Goal: Information Seeking & Learning: Learn about a topic

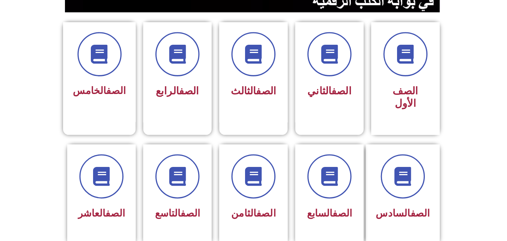
scroll to position [196, 0]
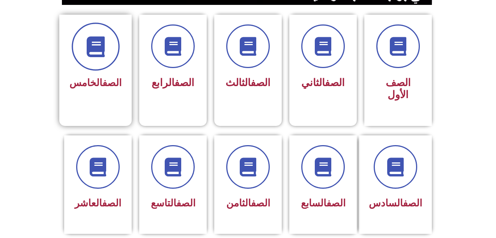
click at [99, 47] on icon at bounding box center [95, 46] width 21 height 21
click at [107, 62] on span at bounding box center [96, 47] width 48 height 48
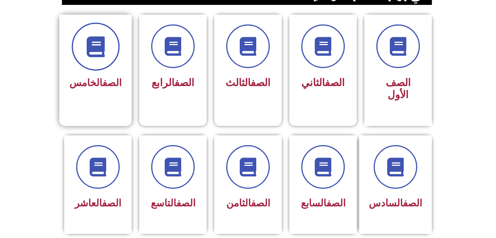
click at [107, 62] on span at bounding box center [96, 47] width 48 height 48
click at [103, 53] on icon at bounding box center [95, 46] width 21 height 21
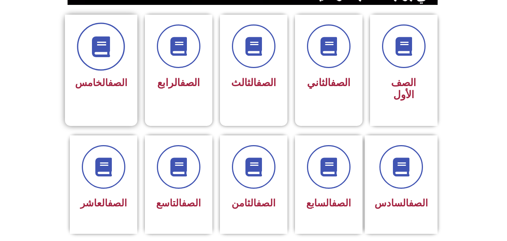
click at [100, 43] on icon at bounding box center [101, 46] width 21 height 21
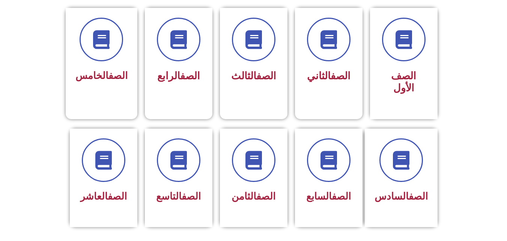
scroll to position [185, 0]
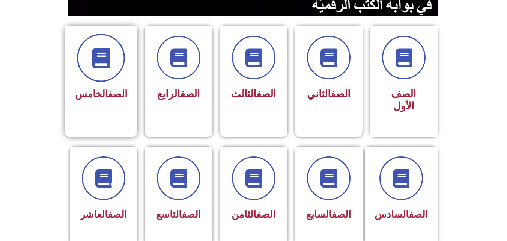
click at [98, 51] on icon at bounding box center [101, 58] width 21 height 21
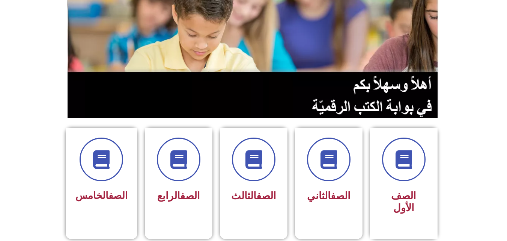
scroll to position [0, 0]
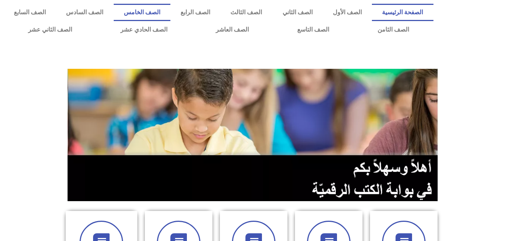
click at [170, 10] on link "الصف الخامس" at bounding box center [142, 12] width 57 height 17
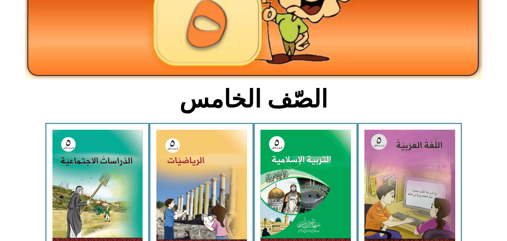
scroll to position [176, 0]
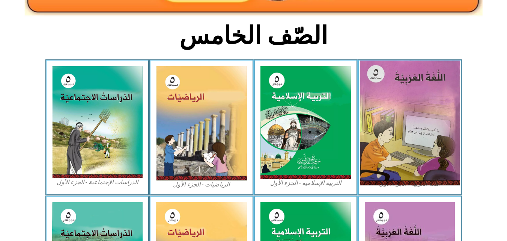
click at [415, 81] on img at bounding box center [410, 122] width 100 height 125
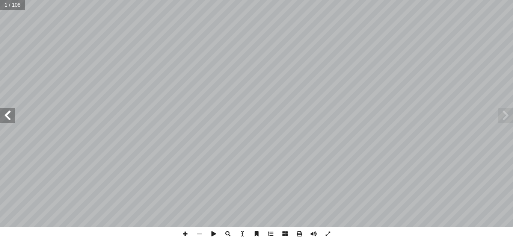
click at [11, 113] on span at bounding box center [7, 115] width 15 height 15
click at [10, 116] on span at bounding box center [7, 115] width 15 height 15
click at [8, 115] on span at bounding box center [7, 115] width 15 height 15
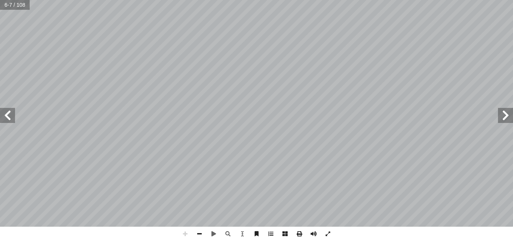
click at [8, 115] on span at bounding box center [7, 115] width 15 height 15
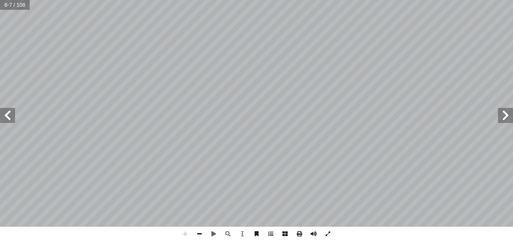
click at [8, 115] on span at bounding box center [7, 115] width 15 height 15
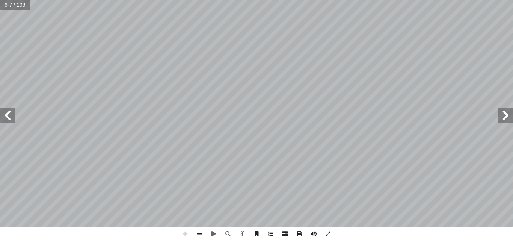
click at [8, 115] on span at bounding box center [7, 115] width 15 height 15
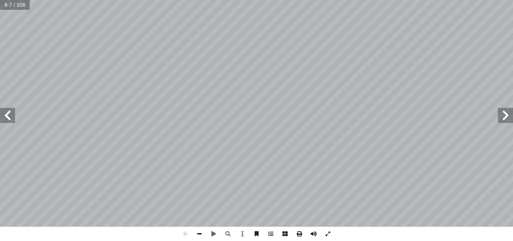
click at [8, 115] on span at bounding box center [7, 115] width 15 height 15
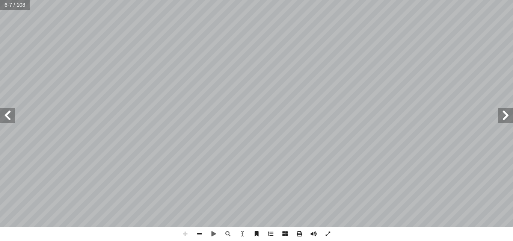
click at [8, 115] on span at bounding box center [7, 115] width 15 height 15
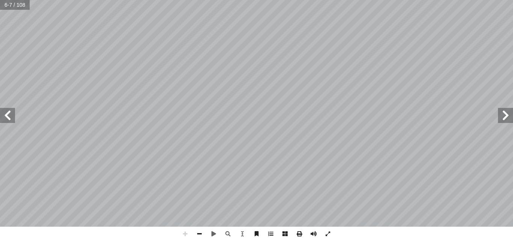
click at [8, 115] on span at bounding box center [7, 115] width 15 height 15
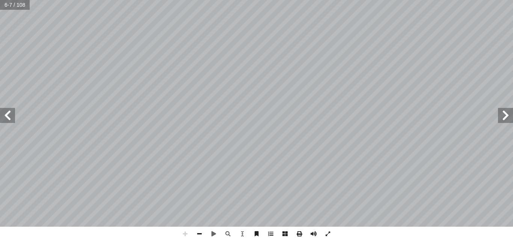
click at [8, 115] on span at bounding box center [7, 115] width 15 height 15
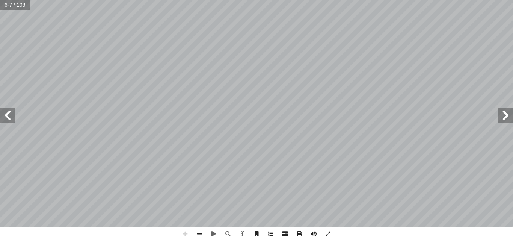
click at [8, 115] on span at bounding box center [7, 115] width 15 height 15
click at [197, 232] on span at bounding box center [199, 233] width 14 height 14
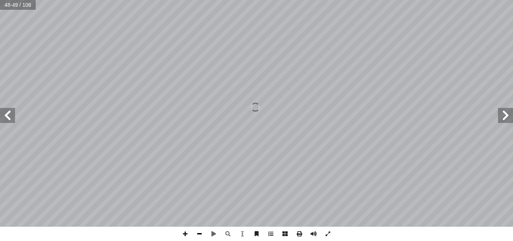
click at [197, 232] on span at bounding box center [199, 233] width 14 height 14
click at [11, 115] on span at bounding box center [7, 115] width 15 height 15
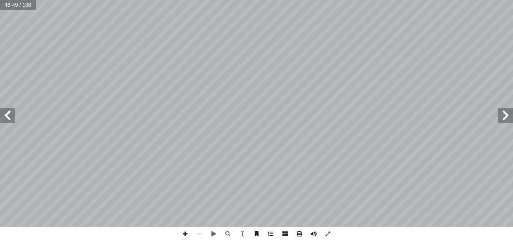
click at [11, 115] on span at bounding box center [7, 115] width 15 height 15
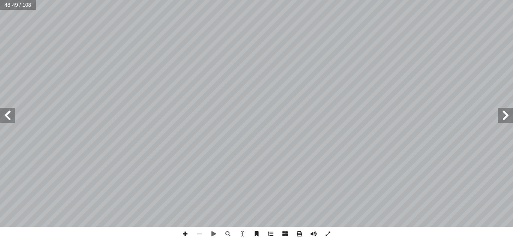
click at [11, 115] on span at bounding box center [7, 115] width 15 height 15
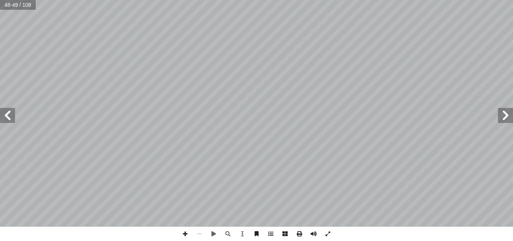
click at [11, 115] on span at bounding box center [7, 115] width 15 height 15
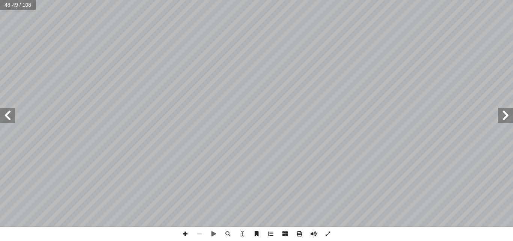
click at [11, 115] on span at bounding box center [7, 115] width 15 height 15
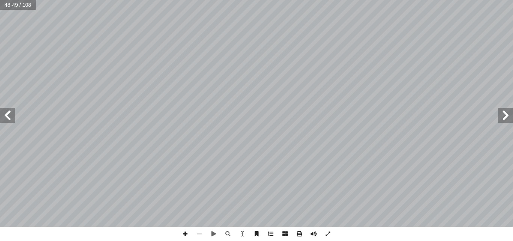
click at [11, 115] on span at bounding box center [7, 115] width 15 height 15
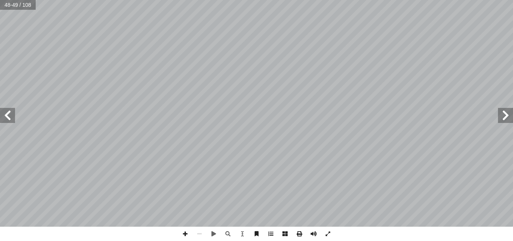
click at [11, 115] on span at bounding box center [7, 115] width 15 height 15
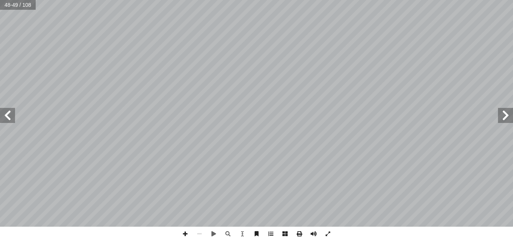
click at [11, 115] on span at bounding box center [7, 115] width 15 height 15
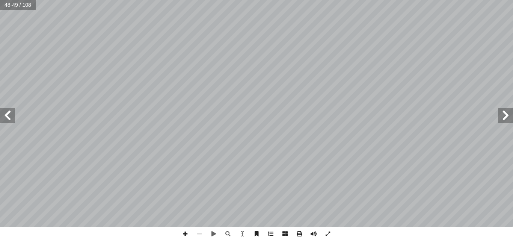
click at [11, 115] on span at bounding box center [7, 115] width 15 height 15
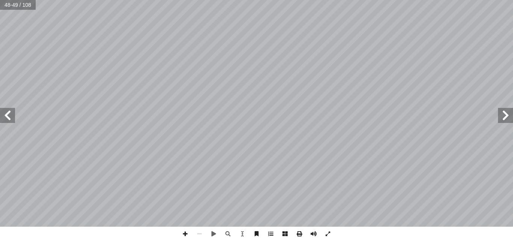
click at [11, 115] on span at bounding box center [7, 115] width 15 height 15
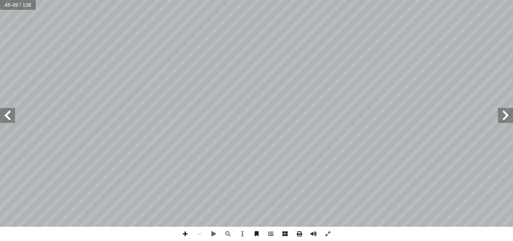
click at [11, 115] on span at bounding box center [7, 115] width 15 height 15
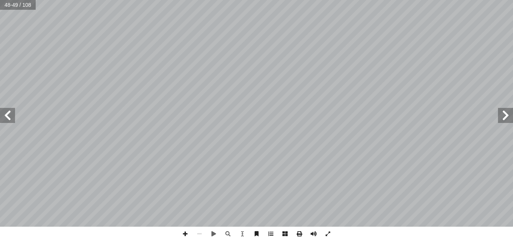
click at [11, 115] on span at bounding box center [7, 115] width 15 height 15
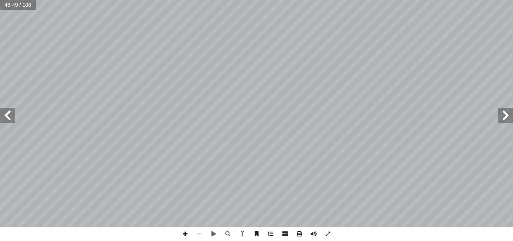
click at [11, 115] on span at bounding box center [7, 115] width 15 height 15
drag, startPoint x: 510, startPoint y: 115, endPoint x: 506, endPoint y: 114, distance: 3.9
click at [506, 114] on span at bounding box center [505, 115] width 15 height 15
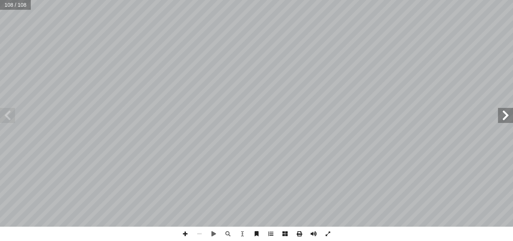
click at [506, 114] on span at bounding box center [505, 115] width 15 height 15
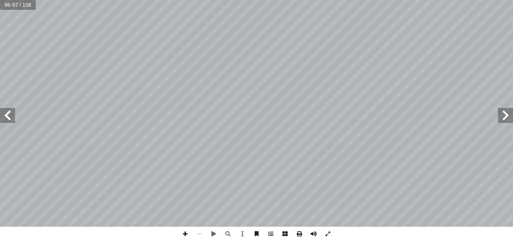
click at [506, 114] on span at bounding box center [505, 115] width 15 height 15
click at [6, 113] on span at bounding box center [7, 115] width 15 height 15
click at [8, 117] on span at bounding box center [7, 115] width 15 height 15
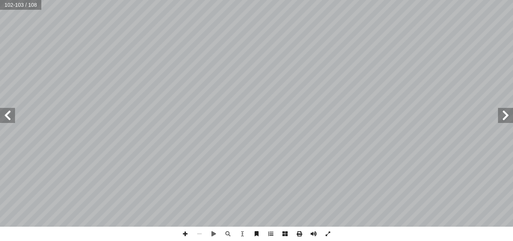
click at [8, 116] on span at bounding box center [7, 115] width 15 height 15
click at [510, 115] on span at bounding box center [505, 115] width 15 height 15
click at [504, 114] on span at bounding box center [505, 115] width 15 height 15
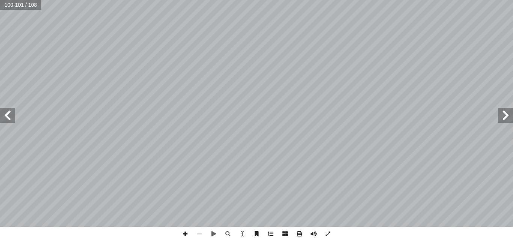
click at [504, 114] on span at bounding box center [505, 115] width 15 height 15
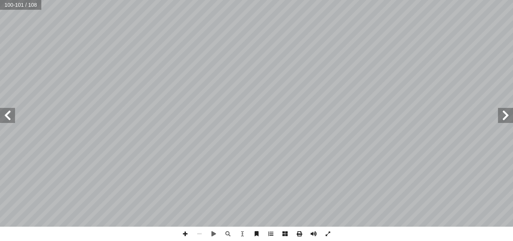
click at [504, 114] on span at bounding box center [505, 115] width 15 height 15
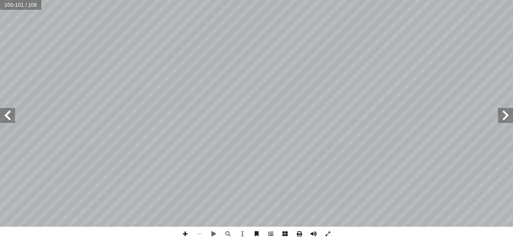
click at [504, 114] on span at bounding box center [505, 115] width 15 height 15
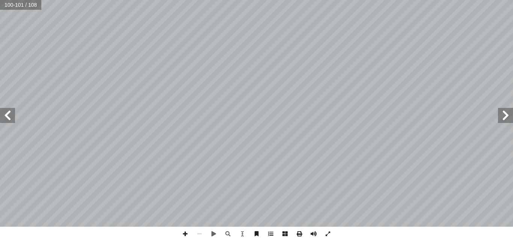
click at [504, 114] on span at bounding box center [505, 115] width 15 height 15
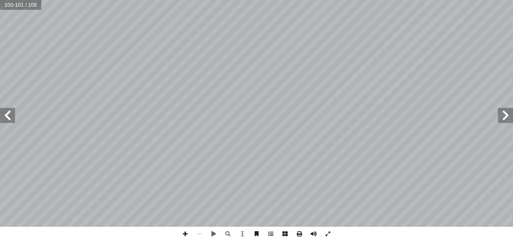
click at [504, 114] on span at bounding box center [505, 115] width 15 height 15
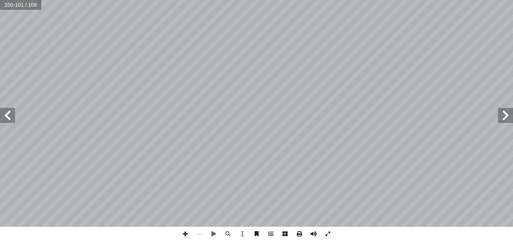
click at [504, 114] on span at bounding box center [505, 115] width 15 height 15
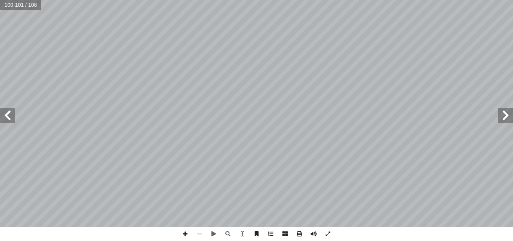
click at [504, 114] on span at bounding box center [505, 115] width 15 height 15
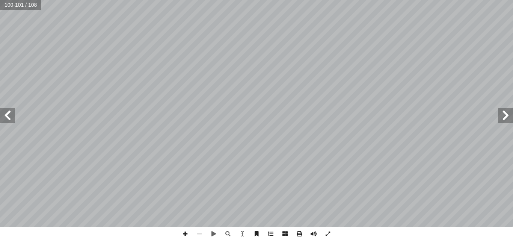
click at [504, 114] on span at bounding box center [505, 115] width 15 height 15
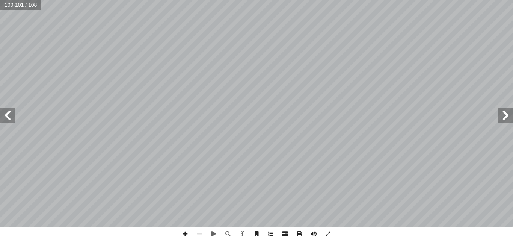
click at [504, 114] on span at bounding box center [505, 115] width 15 height 15
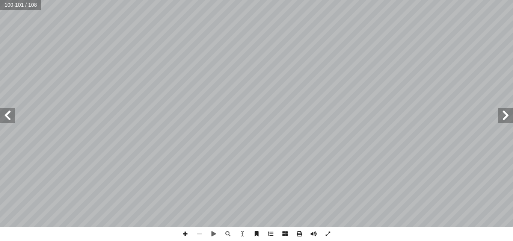
click at [504, 114] on span at bounding box center [505, 115] width 15 height 15
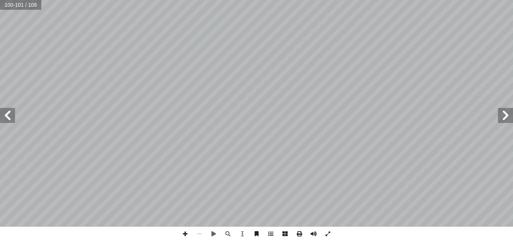
click at [504, 114] on span at bounding box center [505, 115] width 15 height 15
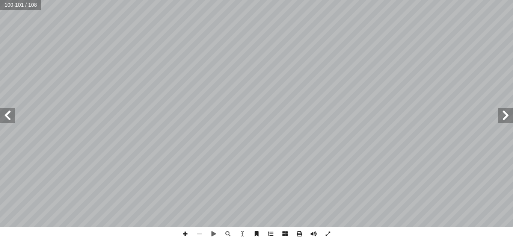
click at [504, 114] on span at bounding box center [505, 115] width 15 height 15
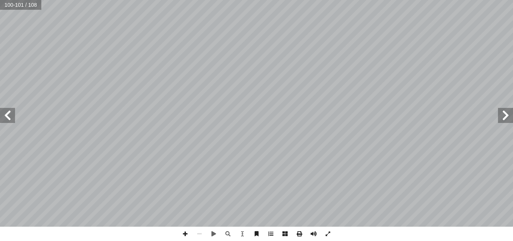
click at [504, 114] on span at bounding box center [505, 115] width 15 height 15
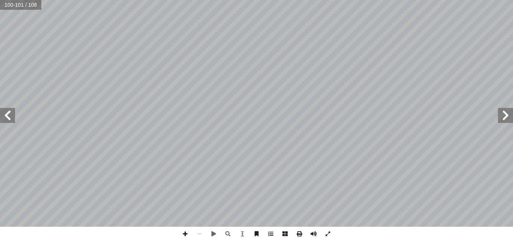
click at [504, 114] on span at bounding box center [505, 115] width 15 height 15
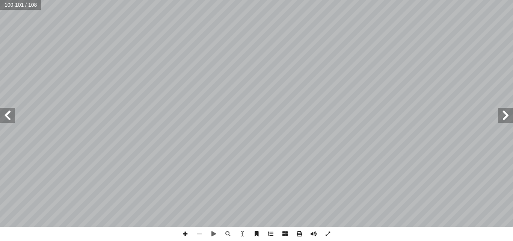
click at [504, 114] on span at bounding box center [505, 115] width 15 height 15
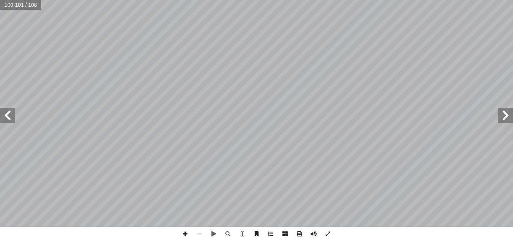
click at [504, 114] on span at bounding box center [505, 115] width 15 height 15
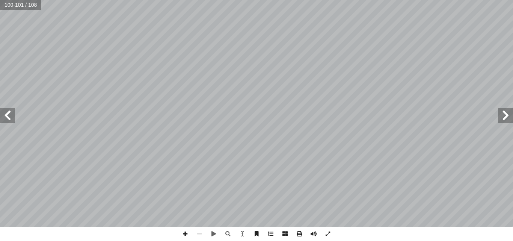
click at [504, 114] on span at bounding box center [505, 115] width 15 height 15
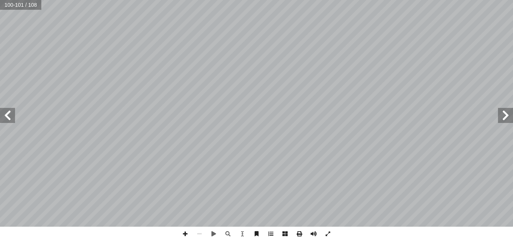
click at [504, 114] on span at bounding box center [505, 115] width 15 height 15
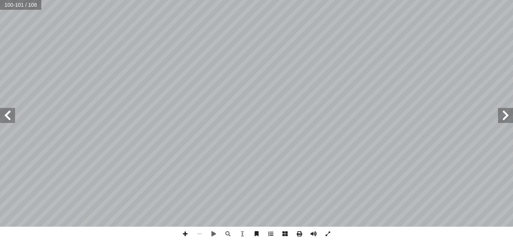
click at [504, 114] on span at bounding box center [505, 115] width 15 height 15
click at [12, 117] on span at bounding box center [7, 115] width 15 height 15
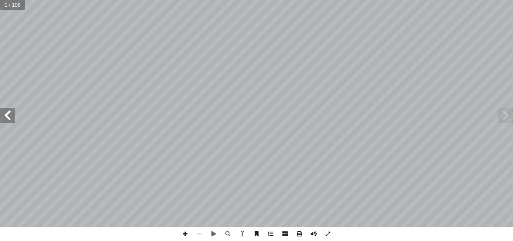
click at [12, 117] on span at bounding box center [7, 115] width 15 height 15
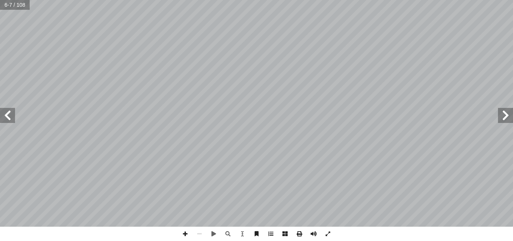
click at [12, 117] on span at bounding box center [7, 115] width 15 height 15
click at [7, 115] on span at bounding box center [7, 115] width 15 height 15
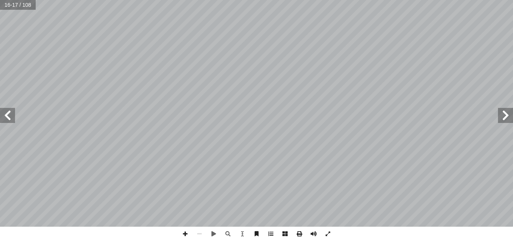
click at [7, 115] on span at bounding box center [7, 115] width 15 height 15
click at [11, 117] on span at bounding box center [7, 115] width 15 height 15
click at [512, 118] on span at bounding box center [505, 115] width 15 height 15
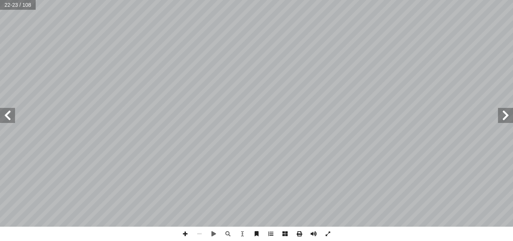
click at [512, 118] on span at bounding box center [505, 115] width 15 height 15
click at [12, 112] on span at bounding box center [7, 115] width 15 height 15
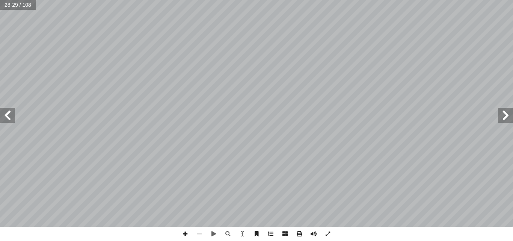
click at [504, 118] on span at bounding box center [505, 115] width 15 height 15
